Goal: Transaction & Acquisition: Download file/media

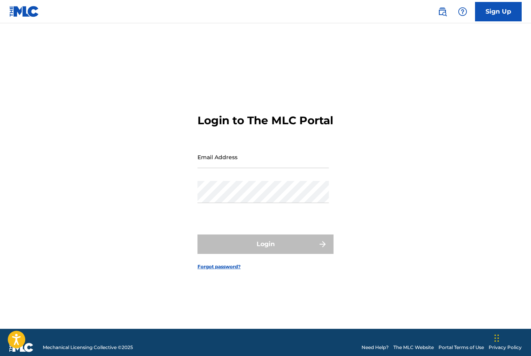
click at [269, 168] on input "Email Address" at bounding box center [262, 157] width 131 height 22
type input "[PERSON_NAME][EMAIL_ADDRESS][PERSON_NAME][DOMAIN_NAME]"
click at [266, 254] on button "Login" at bounding box center [265, 244] width 136 height 19
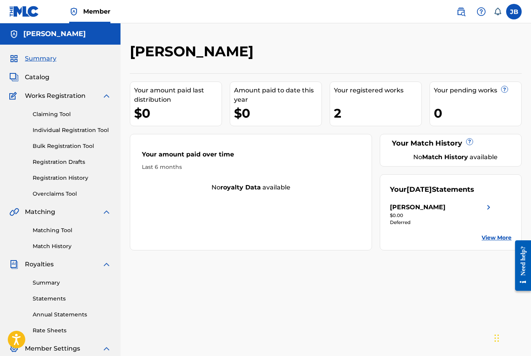
click at [491, 238] on link "View More" at bounding box center [497, 238] width 30 height 8
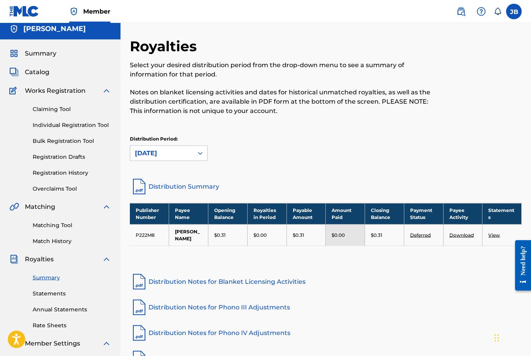
scroll to position [6, 0]
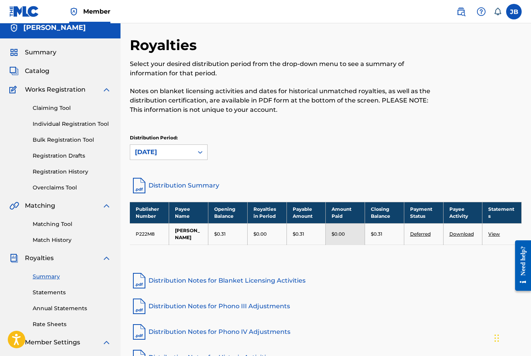
click at [500, 234] on link "View" at bounding box center [494, 234] width 12 height 6
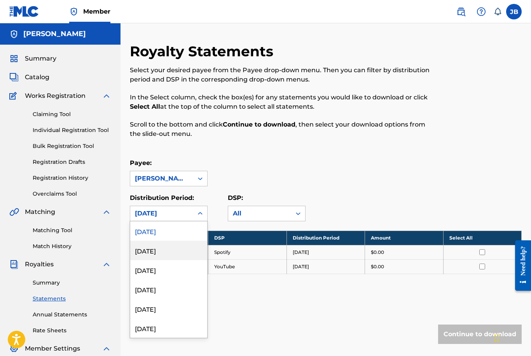
click at [169, 253] on div "[DATE]" at bounding box center [168, 250] width 77 height 19
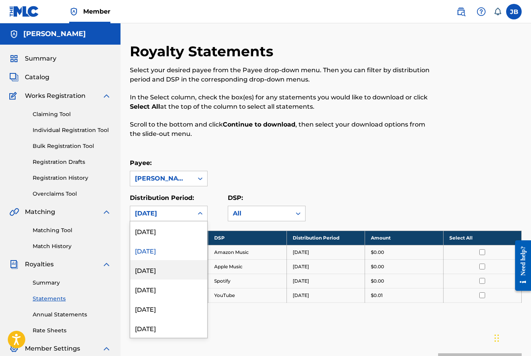
click at [167, 274] on div "[DATE]" at bounding box center [168, 269] width 77 height 19
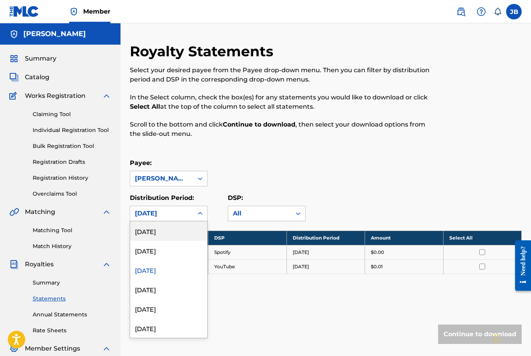
click at [173, 293] on div "[DATE]" at bounding box center [168, 289] width 77 height 19
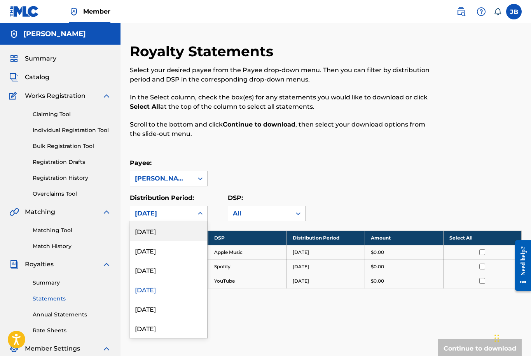
click at [169, 310] on div "[DATE]" at bounding box center [168, 308] width 77 height 19
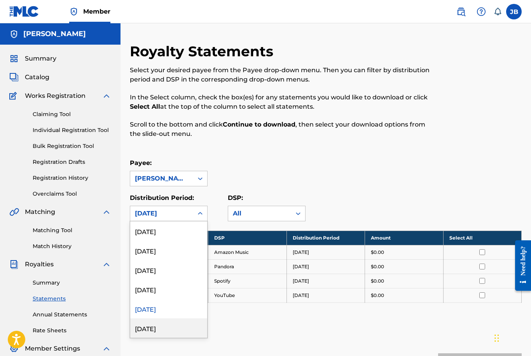
click at [166, 334] on div "[DATE]" at bounding box center [168, 328] width 77 height 19
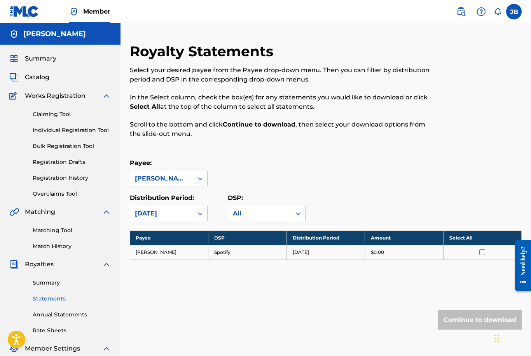
click at [47, 335] on link "Rate Sheets" at bounding box center [72, 331] width 79 height 8
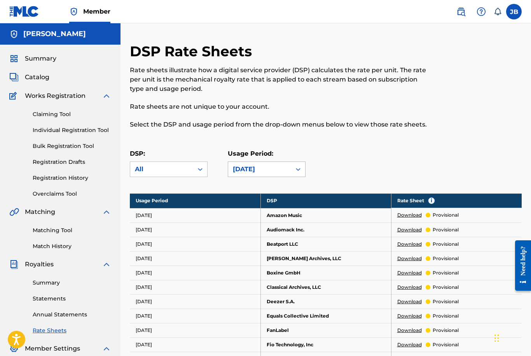
click at [302, 167] on div at bounding box center [298, 170] width 14 height 14
click at [386, 157] on div "DSP: All Usage Period: [DATE]" at bounding box center [326, 166] width 392 height 35
click at [418, 218] on link "Download" at bounding box center [409, 215] width 24 height 7
click at [453, 216] on p "provisional" at bounding box center [446, 215] width 26 height 7
click at [409, 218] on link "Download" at bounding box center [409, 215] width 24 height 7
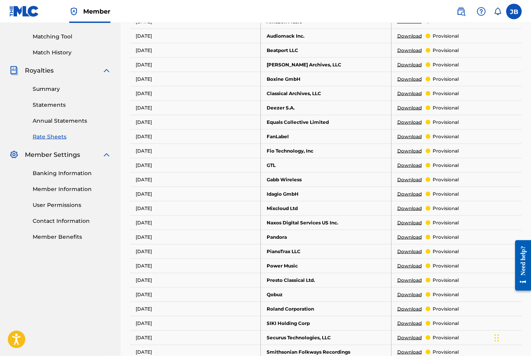
scroll to position [194, 0]
click at [412, 239] on link "Download" at bounding box center [409, 237] width 24 height 7
click at [69, 176] on link "Banking Information" at bounding box center [72, 173] width 79 height 8
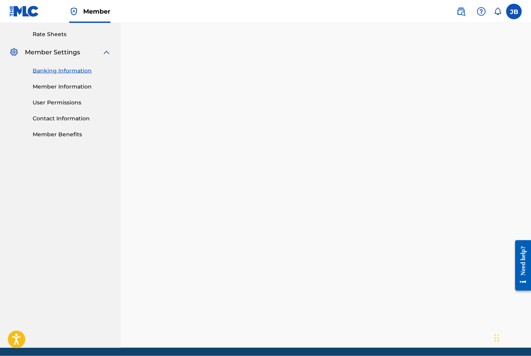
scroll to position [297, 0]
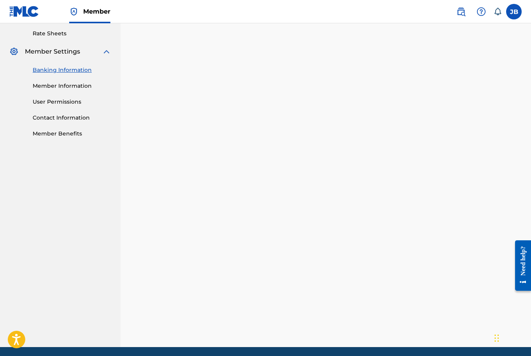
click at [72, 89] on link "Member Information" at bounding box center [72, 86] width 79 height 8
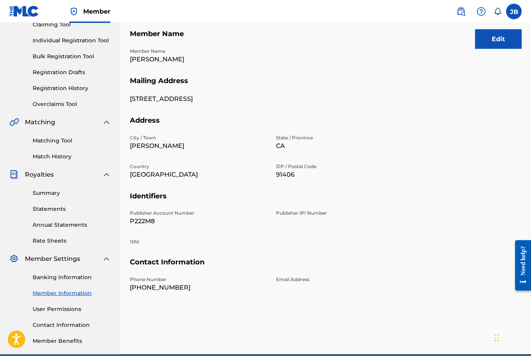
scroll to position [91, 0]
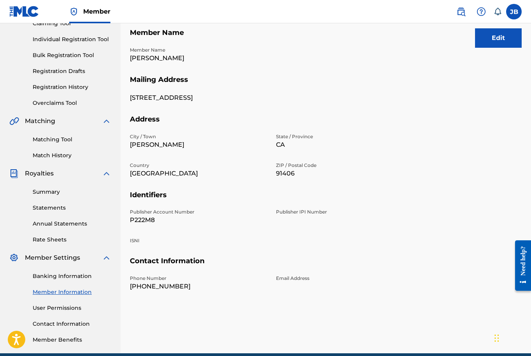
click at [69, 312] on link "User Permissions" at bounding box center [72, 308] width 79 height 8
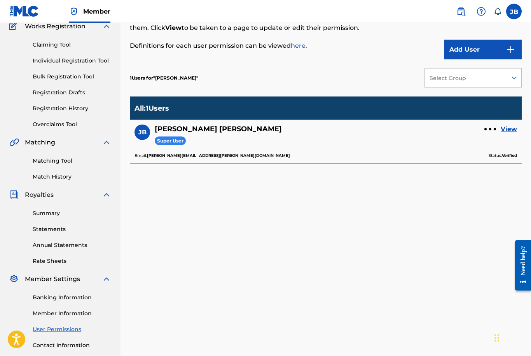
scroll to position [101, 0]
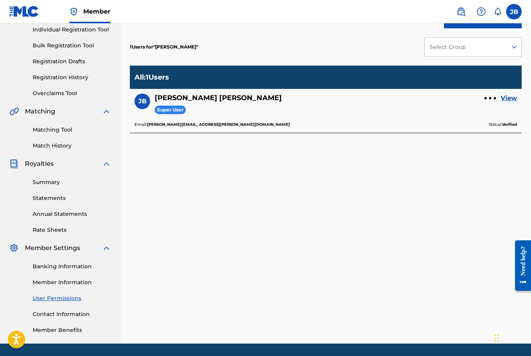
click at [60, 334] on link "Member Benefits" at bounding box center [72, 331] width 79 height 8
